Goal: Task Accomplishment & Management: Manage account settings

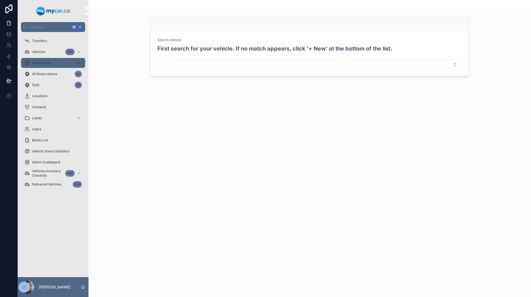
click at [50, 63] on span "Activity Log" at bounding box center [41, 63] width 19 height 4
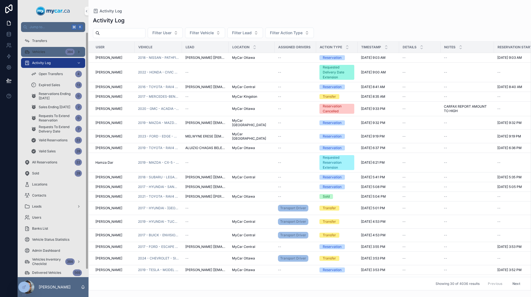
click at [38, 53] on span "Vehicles" at bounding box center [38, 52] width 13 height 4
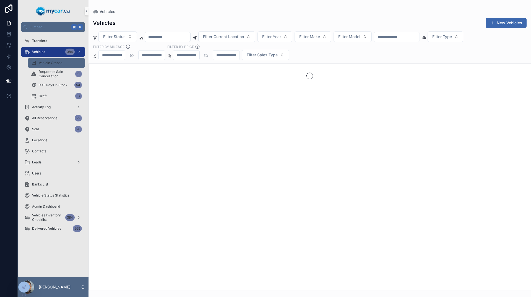
click at [40, 61] on div "Vehicle Graphs" at bounding box center [56, 63] width 51 height 9
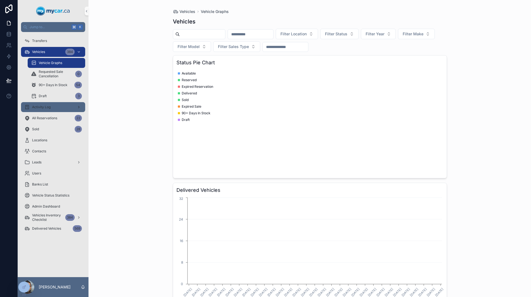
click at [45, 109] on span "Activity Log" at bounding box center [41, 107] width 19 height 4
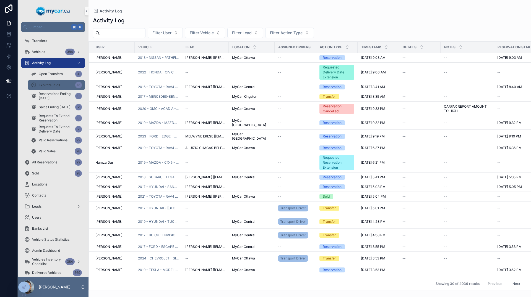
click at [51, 86] on span "Expired Sales" at bounding box center [49, 85] width 21 height 4
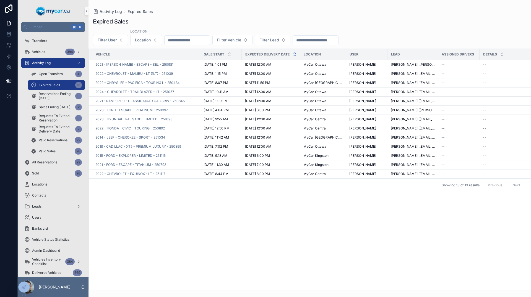
click at [294, 54] on icon "scrollable content" at bounding box center [295, 56] width 4 height 4
drag, startPoint x: 343, startPoint y: 155, endPoint x: 377, endPoint y: 158, distance: 33.8
click at [377, 158] on td "[PERSON_NAME]" at bounding box center [366, 155] width 41 height 9
click at [310, 154] on span "MyCar [GEOGRAPHIC_DATA]" at bounding box center [322, 156] width 39 height 4
click at [145, 155] on span "2022 - CHRYSLER - PACIFICA - TOURING L - 250434" at bounding box center [137, 156] width 84 height 4
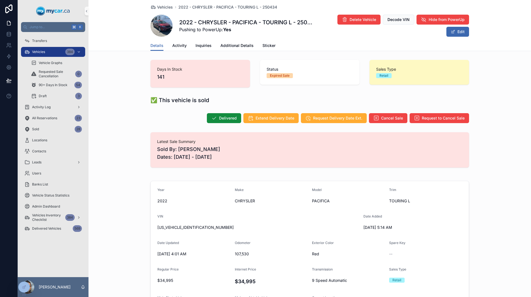
click at [175, 38] on div "Vehicles 2022 - CHRYSLER - PACIFICA - TOURING L - 250434 2022 - CHRYSLER - PACI…" at bounding box center [309, 20] width 318 height 40
click at [175, 47] on span "Activity" at bounding box center [179, 46] width 14 height 6
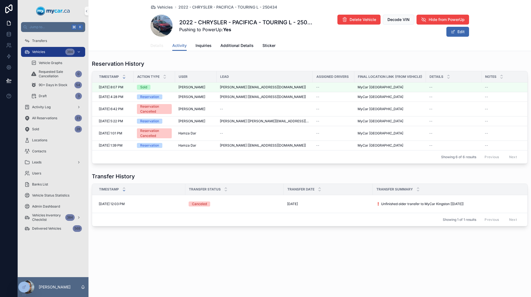
click at [153, 48] on span "Details" at bounding box center [156, 46] width 13 height 6
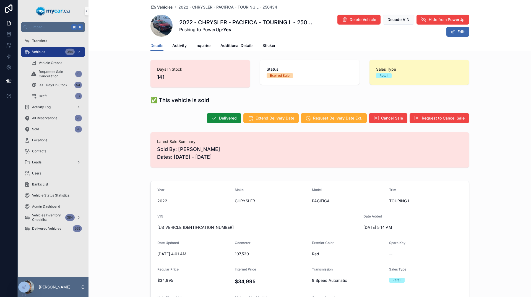
click at [161, 6] on span "Vehicles" at bounding box center [165, 7] width 16 height 6
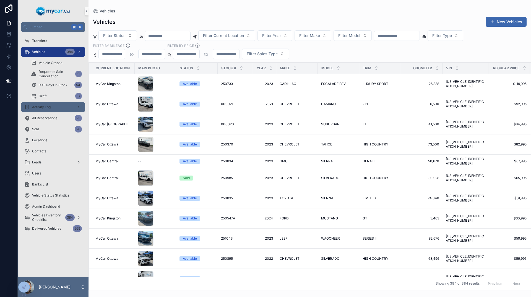
click at [43, 107] on span "Activity Log" at bounding box center [41, 107] width 19 height 4
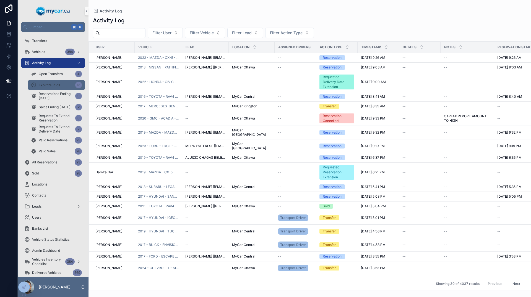
click at [49, 85] on span "Expired Sales" at bounding box center [49, 85] width 21 height 4
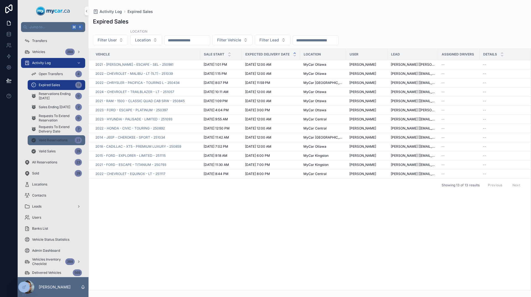
click at [61, 141] on span "Valid Reservations" at bounding box center [53, 140] width 29 height 4
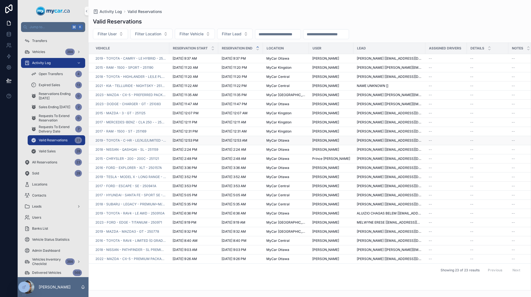
click at [324, 141] on span "[PERSON_NAME]" at bounding box center [325, 140] width 27 height 4
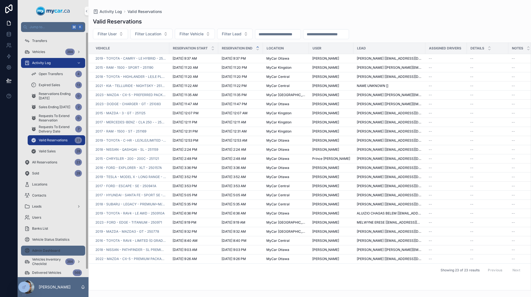
click at [53, 248] on div "Admin Dashboard" at bounding box center [52, 250] width 57 height 9
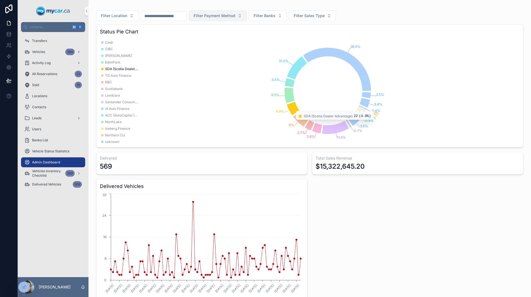
click at [227, 16] on span "Filter Payment Method" at bounding box center [214, 16] width 42 height 6
click at [220, 49] on div "Finance" at bounding box center [237, 47] width 66 height 9
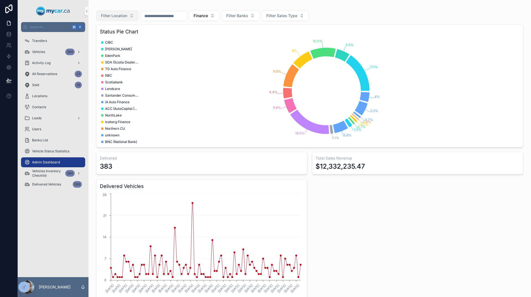
click at [127, 15] on span "Filter Location" at bounding box center [114, 16] width 26 height 6
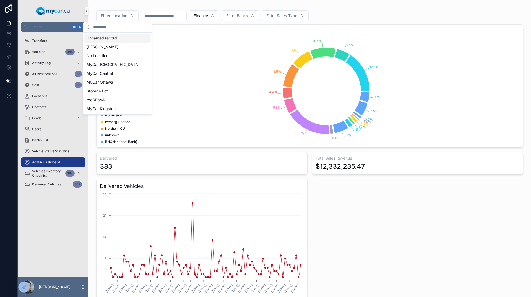
click at [164, 13] on input "scrollable content" at bounding box center [163, 16] width 45 height 8
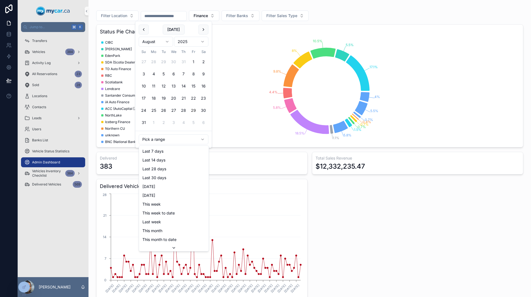
click at [172, 142] on html "Jump to... K Transfers Vehicles 384 Activity Log All Reservations 23 Sold 28 Lo…" at bounding box center [265, 148] width 531 height 297
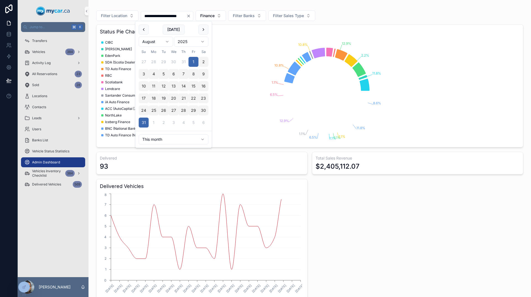
click at [246, 128] on icon "11.8% 2.2% 12.9% 10.8% 10.8% 1.1% 6.5% 12.9% 1.1% 6.5% 1.1% 1.1% 1.1% 11.8% 8.6%" at bounding box center [308, 91] width 416 height 106
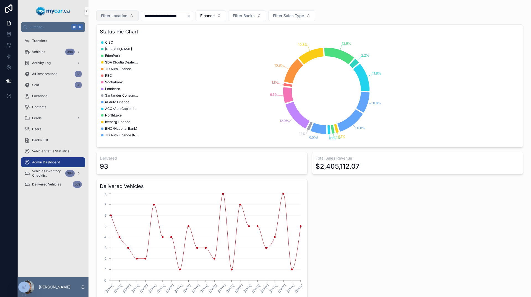
click at [116, 20] on button "Filter Location" at bounding box center [117, 16] width 42 height 11
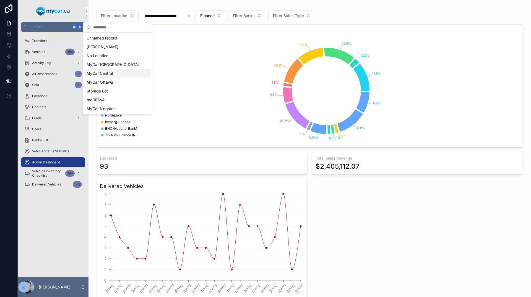
click at [111, 71] on span "MyCar Central" at bounding box center [99, 74] width 26 height 6
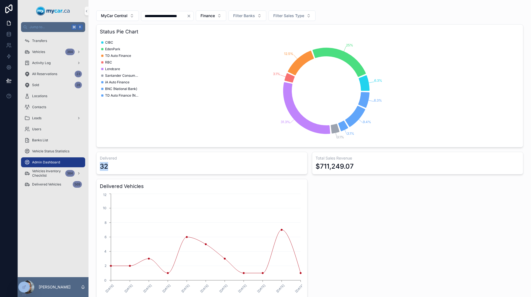
drag, startPoint x: 114, startPoint y: 168, endPoint x: 99, endPoint y: 167, distance: 14.9
click at [99, 167] on div "Delivered 32" at bounding box center [201, 163] width 211 height 23
click at [111, 167] on div "32" at bounding box center [202, 166] width 204 height 9
click at [169, 20] on div "**********" at bounding box center [167, 16] width 53 height 10
click at [168, 18] on input "**********" at bounding box center [163, 16] width 45 height 8
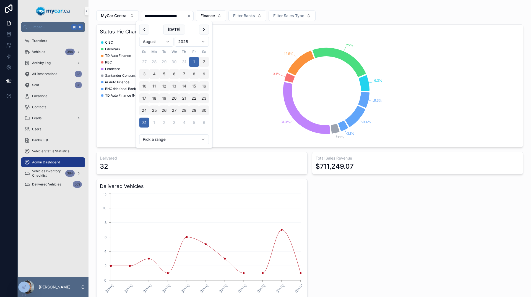
click at [164, 73] on button "5" at bounding box center [164, 74] width 10 height 10
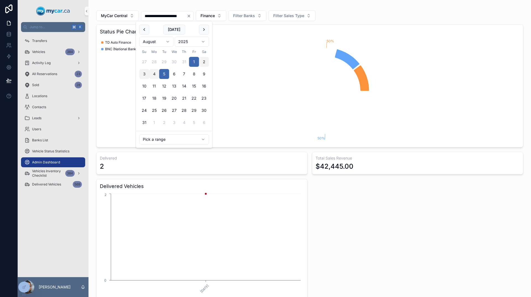
click at [250, 79] on icon "50% 50%" at bounding box center [308, 91] width 416 height 106
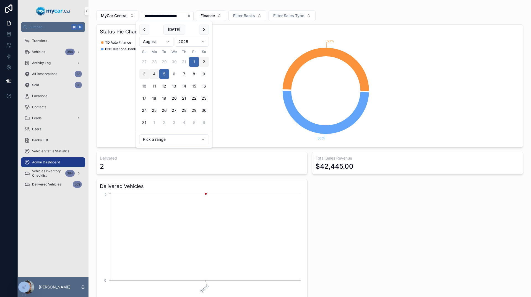
click at [187, 17] on input "**********" at bounding box center [163, 16] width 45 height 8
click at [162, 75] on button "5" at bounding box center [164, 74] width 10 height 10
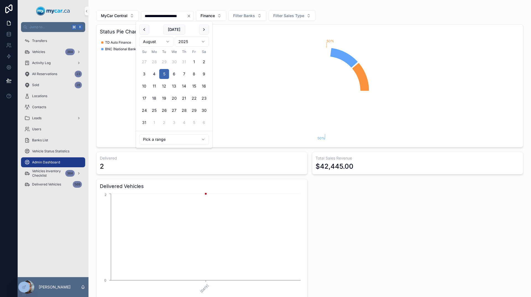
click at [145, 122] on button "31" at bounding box center [144, 123] width 10 height 10
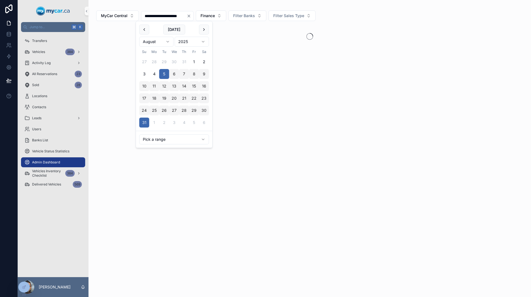
click at [221, 141] on div "**********" at bounding box center [309, 148] width 442 height 297
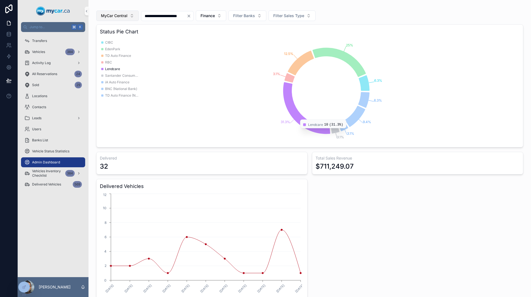
click at [120, 16] on span "MyCar Central" at bounding box center [114, 16] width 27 height 6
click at [155, 22] on div "**********" at bounding box center [309, 155] width 427 height 296
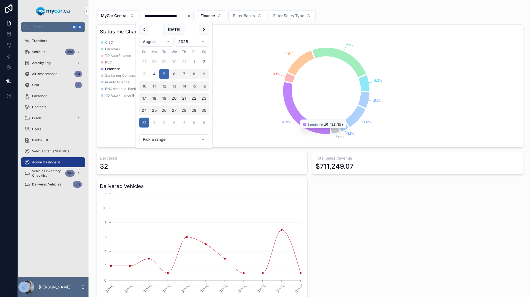
click at [156, 14] on input "**********" at bounding box center [163, 16] width 45 height 8
click at [162, 138] on html "**********" at bounding box center [265, 148] width 531 height 297
type input "**********"
click at [226, 54] on icon "6.3% 25% 12.5% 3.1% 31.3% 3.1% 3.1% 9.4% 6.3%" at bounding box center [308, 91] width 416 height 106
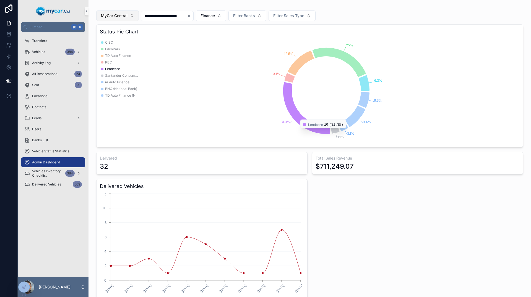
click at [124, 18] on span "MyCar Central" at bounding box center [114, 16] width 27 height 6
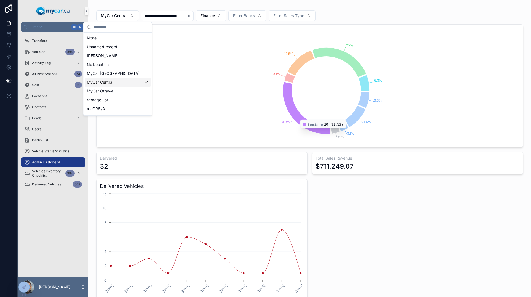
click at [189, 93] on icon "6.3% 25% 12.5% 3.1% 31.3% 3.1% 3.1% 9.4% 6.3%" at bounding box center [308, 91] width 416 height 106
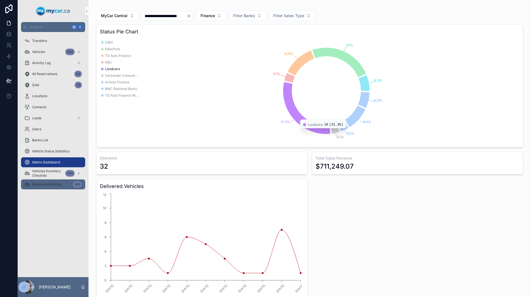
click at [48, 187] on div "Delivered Vehicles 569" at bounding box center [52, 184] width 57 height 9
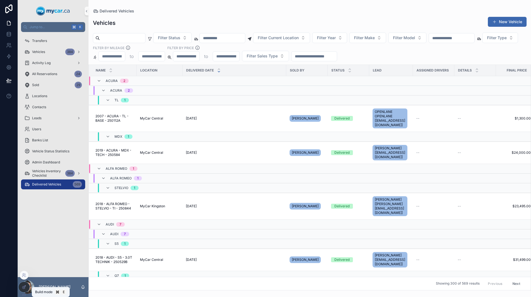
click at [27, 286] on div at bounding box center [24, 287] width 11 height 11
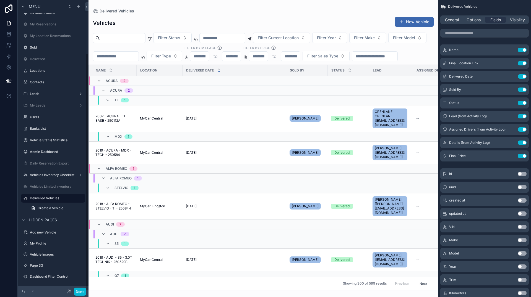
scroll to position [65, 0]
click at [517, 21] on span "Visibility" at bounding box center [517, 20] width 15 height 6
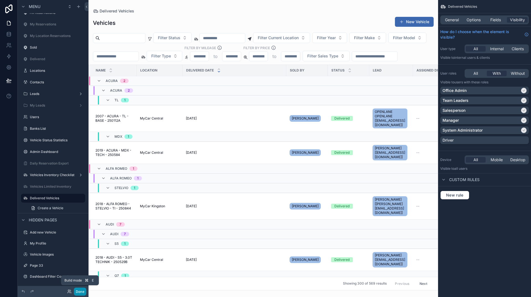
click at [80, 291] on button "Done" at bounding box center [80, 292] width 12 height 8
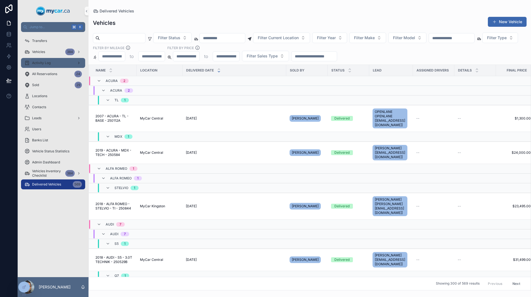
scroll to position [0, 0]
click at [57, 64] on div "Activity Log" at bounding box center [52, 63] width 57 height 9
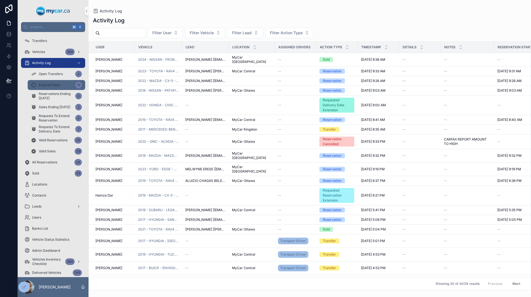
click at [56, 86] on span "Expired Sales" at bounding box center [49, 85] width 21 height 4
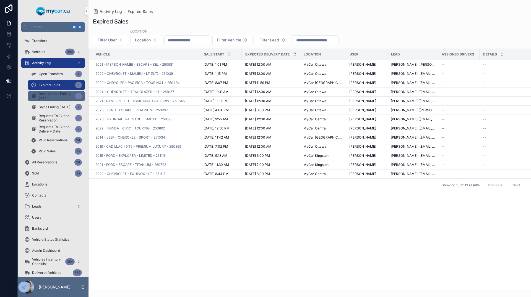
click at [53, 95] on span "Reservations Ending Today" at bounding box center [56, 96] width 34 height 9
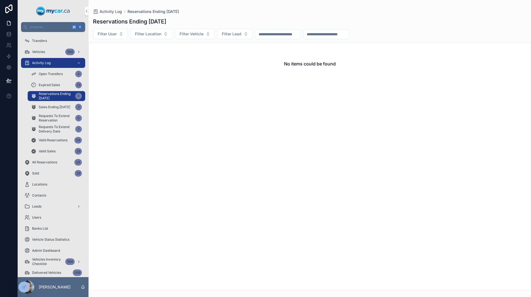
click at [46, 79] on div "Open Transfers 4" at bounding box center [56, 74] width 64 height 11
click at [47, 83] on span "Expired Sales" at bounding box center [49, 85] width 21 height 4
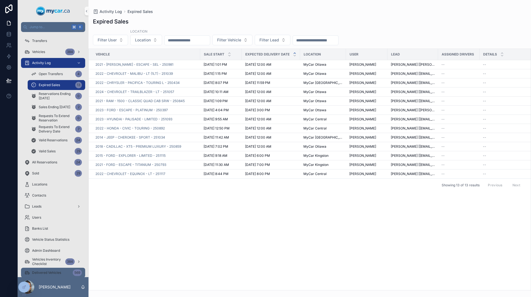
click at [49, 270] on div "Delivered Vehicles 569" at bounding box center [52, 273] width 57 height 9
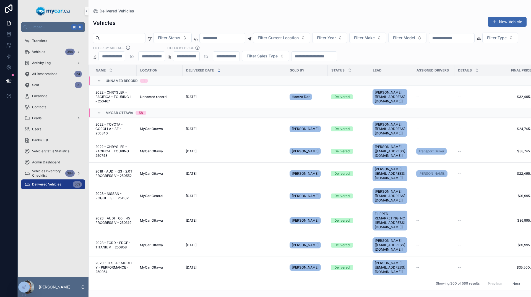
click at [99, 81] on icon "scrollable content" at bounding box center [99, 81] width 4 height 4
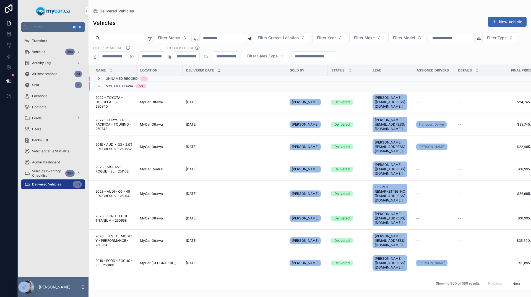
click at [98, 86] on icon "scrollable content" at bounding box center [99, 86] width 4 height 4
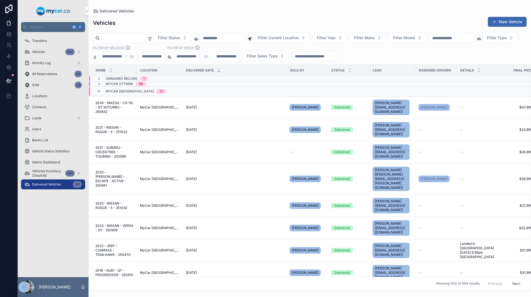
click at [98, 92] on icon "scrollable content" at bounding box center [99, 91] width 4 height 4
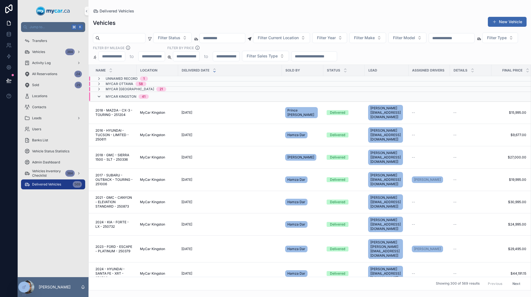
click at [99, 98] on icon "scrollable content" at bounding box center [99, 97] width 4 height 4
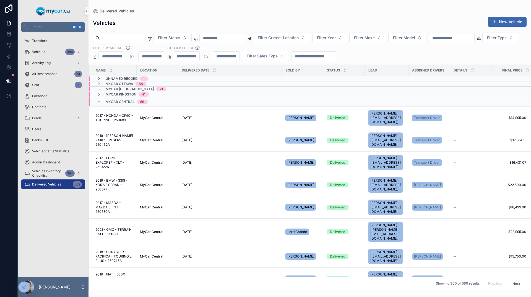
click at [99, 101] on icon "scrollable content" at bounding box center [99, 102] width 4 height 4
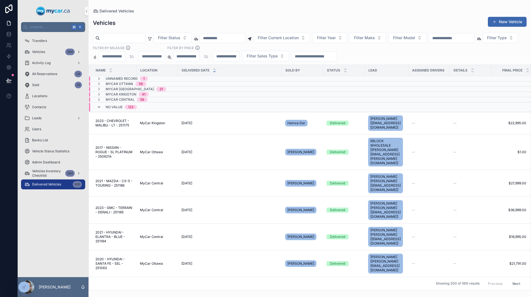
click at [99, 107] on icon "scrollable content" at bounding box center [99, 107] width 4 height 4
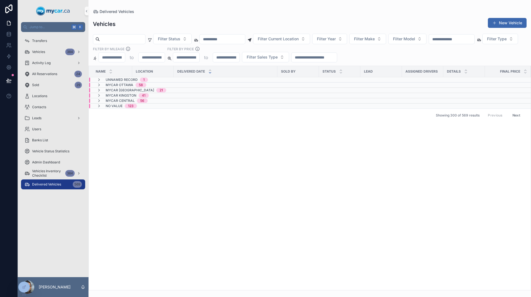
click at [116, 104] on span "No value" at bounding box center [114, 106] width 17 height 4
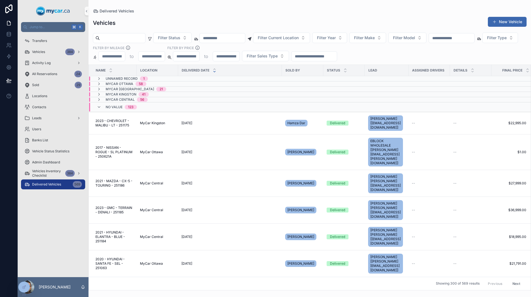
click at [130, 80] on span "Unnamed record" at bounding box center [122, 79] width 32 height 4
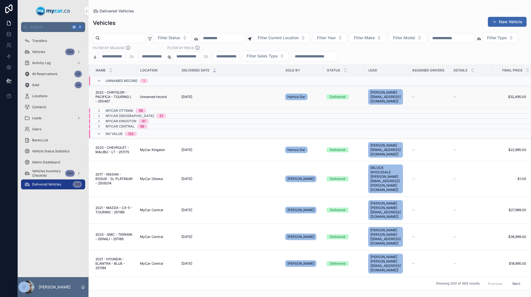
click at [149, 96] on span "Unnamed record" at bounding box center [153, 97] width 27 height 4
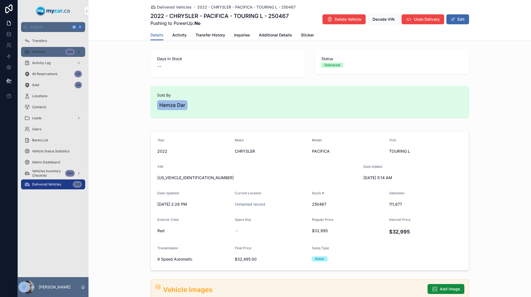
click at [49, 51] on div "Vehicles 384" at bounding box center [52, 52] width 57 height 9
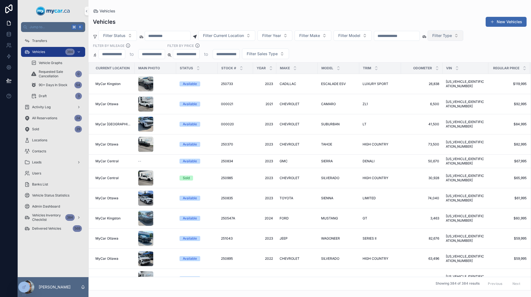
click at [452, 37] on span "Filter Type" at bounding box center [442, 36] width 20 height 6
click at [471, 101] on div "Compact" at bounding box center [484, 102] width 66 height 9
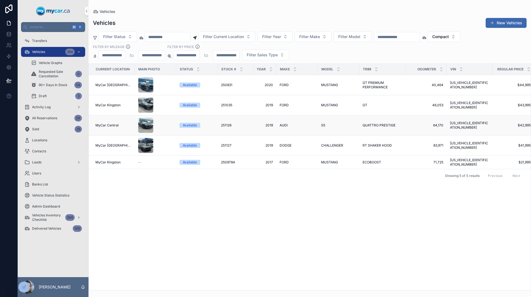
click at [322, 125] on span "S5" at bounding box center [323, 125] width 4 height 4
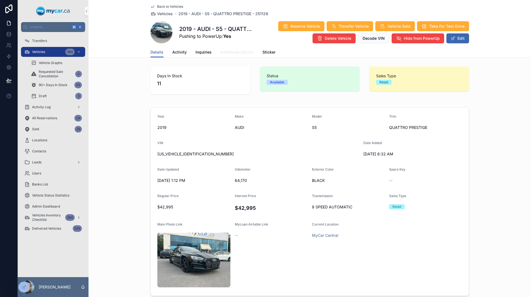
click at [235, 52] on span "Additional Details" at bounding box center [236, 52] width 33 height 6
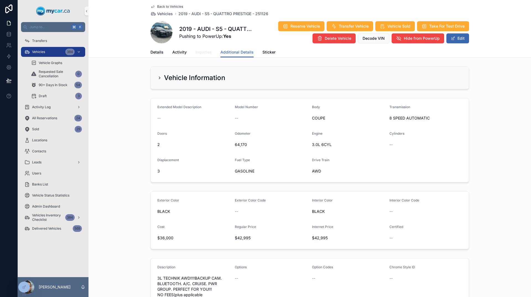
click at [203, 53] on span "Inquiries" at bounding box center [203, 52] width 16 height 6
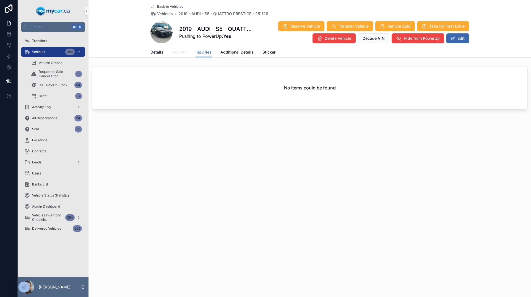
click at [178, 52] on span "Activity" at bounding box center [179, 52] width 14 height 6
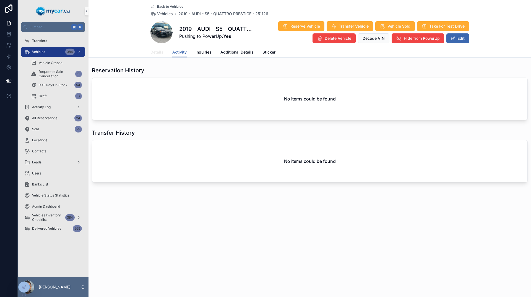
click at [159, 53] on span "Details" at bounding box center [156, 52] width 13 height 6
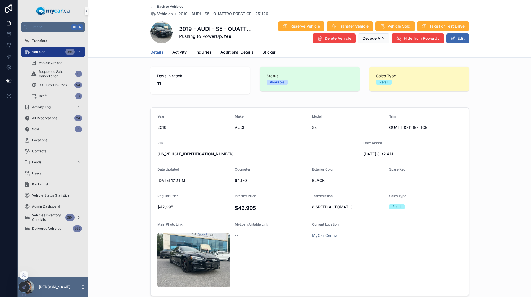
click at [26, 287] on icon at bounding box center [24, 287] width 4 height 4
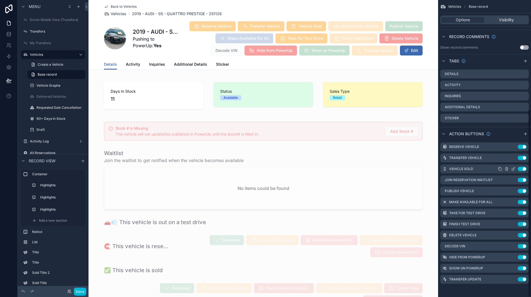
scroll to position [174, 0]
click at [454, 86] on label "Activity" at bounding box center [457, 85] width 16 height 4
click at [81, 291] on button "Done" at bounding box center [80, 292] width 12 height 8
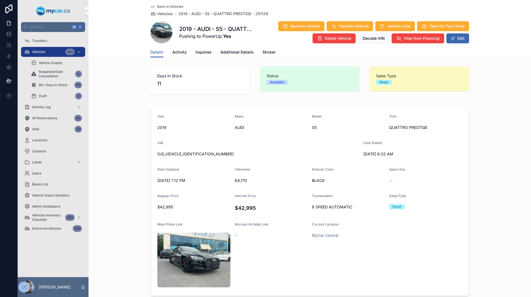
click at [161, 10] on div "Back to Vehicles Vehicles 2019 - AUDI - S5 - QUATTRO PRESTIGE - 251126" at bounding box center [209, 10] width 118 height 12
click at [159, 7] on span "Back to Vehicles" at bounding box center [170, 6] width 26 height 4
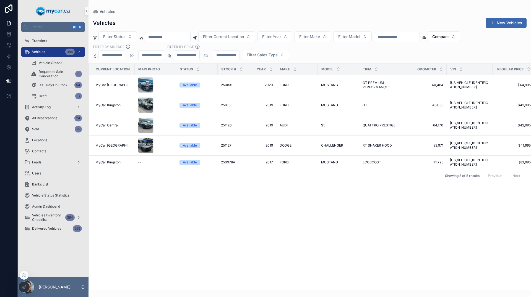
click at [23, 288] on icon at bounding box center [24, 287] width 4 height 4
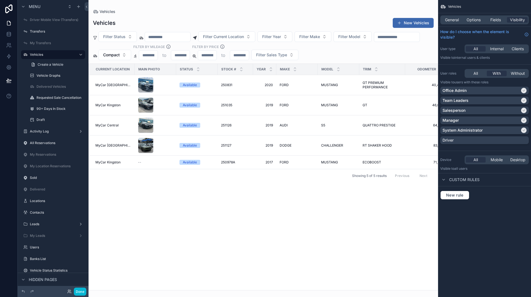
click at [271, 109] on div "scrollable content" at bounding box center [262, 148] width 349 height 297
click at [266, 103] on td "2019 2019" at bounding box center [264, 105] width 23 height 20
click at [79, 292] on button "Done" at bounding box center [80, 292] width 12 height 8
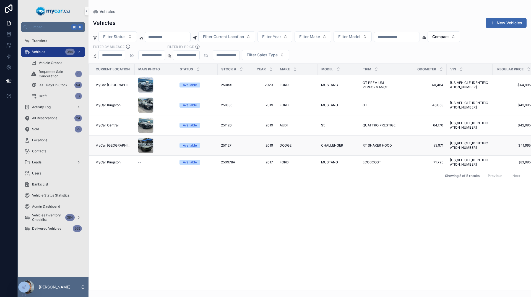
click at [203, 145] on div "Available" at bounding box center [196, 145] width 35 height 5
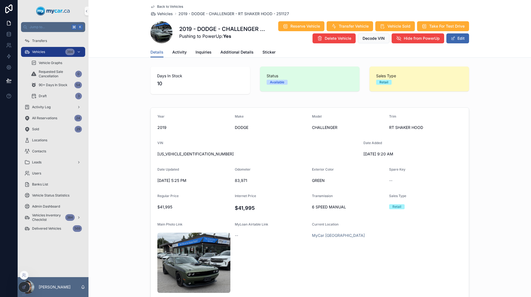
click at [22, 291] on div at bounding box center [24, 287] width 11 height 11
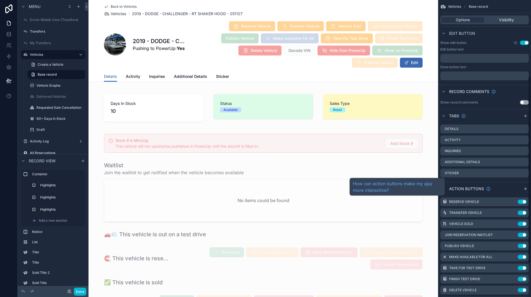
scroll to position [120, 0]
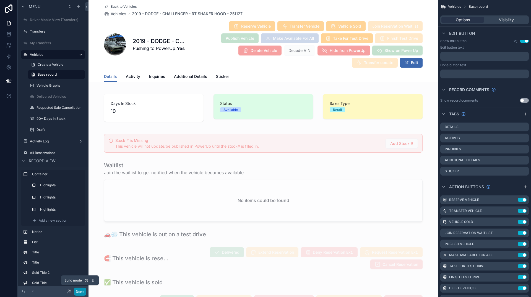
click at [80, 293] on button "Done" at bounding box center [80, 292] width 12 height 8
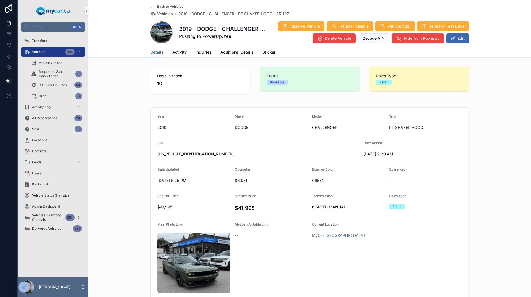
click at [161, 5] on span "Back to Vehicles" at bounding box center [170, 6] width 26 height 4
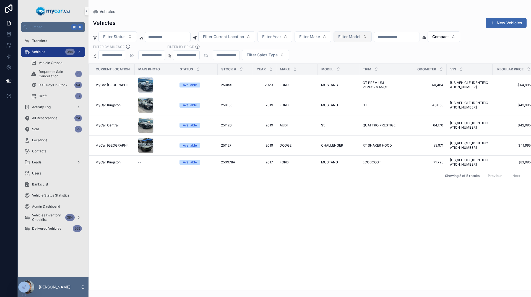
click at [371, 34] on button "Filter Model" at bounding box center [352, 37] width 38 height 11
click at [483, 31] on div "Vehicles New Vehicles Filter Status Filter Current Location Filter Year Filter …" at bounding box center [309, 152] width 442 height 276
click at [448, 36] on span "Compact" at bounding box center [440, 37] width 17 height 6
click at [476, 121] on div "Unknown" at bounding box center [482, 121] width 66 height 9
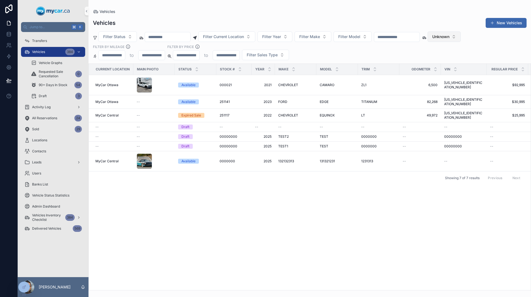
click at [449, 36] on span "Unknown" at bounding box center [440, 37] width 17 height 6
click at [452, 25] on div "Vehicles New Vehicles" at bounding box center [309, 23] width 433 height 11
click at [36, 40] on span "Transfers" at bounding box center [39, 41] width 15 height 4
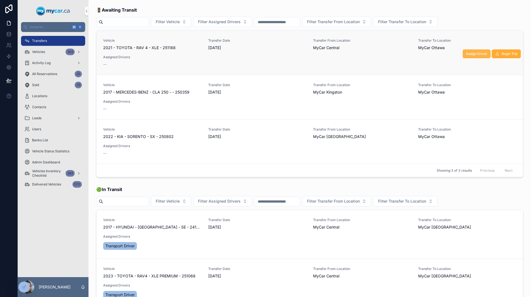
click at [469, 53] on span "Assign Driver" at bounding box center [476, 54] width 21 height 4
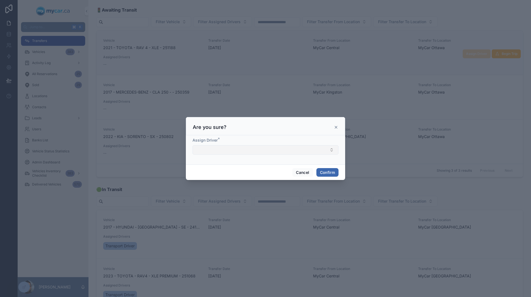
click at [288, 151] on button "Select Button" at bounding box center [265, 149] width 146 height 9
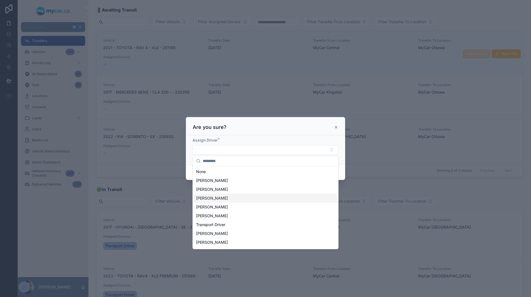
click at [334, 130] on div "Are you sure?" at bounding box center [265, 127] width 145 height 7
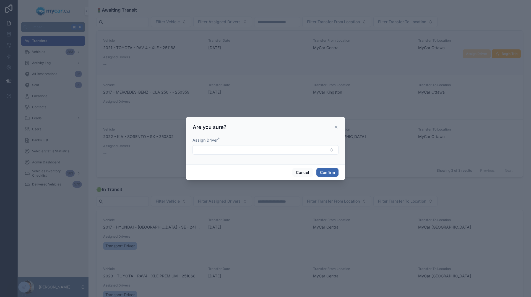
click at [337, 127] on icon at bounding box center [336, 127] width 2 height 2
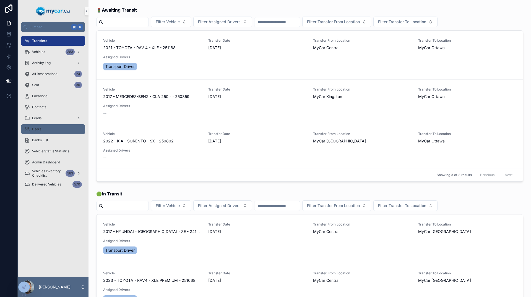
click at [48, 129] on div "Users" at bounding box center [52, 129] width 57 height 9
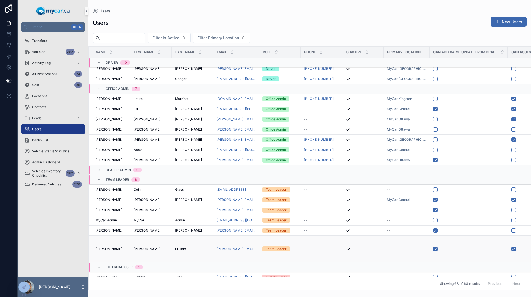
scroll to position [609, 0]
